Goal: Task Accomplishment & Management: Manage account settings

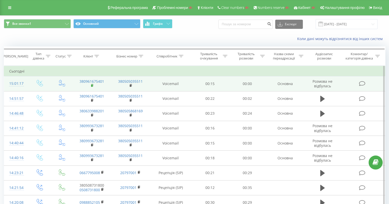
click at [91, 85] on rect at bounding box center [92, 86] width 2 height 2
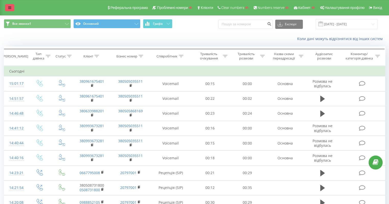
click at [8, 7] on link at bounding box center [9, 7] width 9 height 7
click at [6, 7] on link at bounding box center [9, 7] width 9 height 7
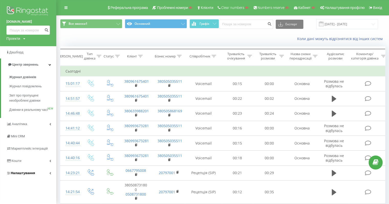
click at [29, 175] on span "Налаштування" at bounding box center [23, 173] width 24 height 4
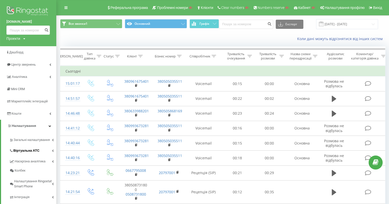
click at [36, 151] on span "Віртуальна АТС" at bounding box center [26, 150] width 26 height 5
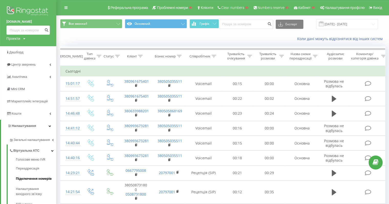
click at [42, 179] on span "Підключення номерів" at bounding box center [34, 178] width 36 height 5
